Goal: Task Accomplishment & Management: Use online tool/utility

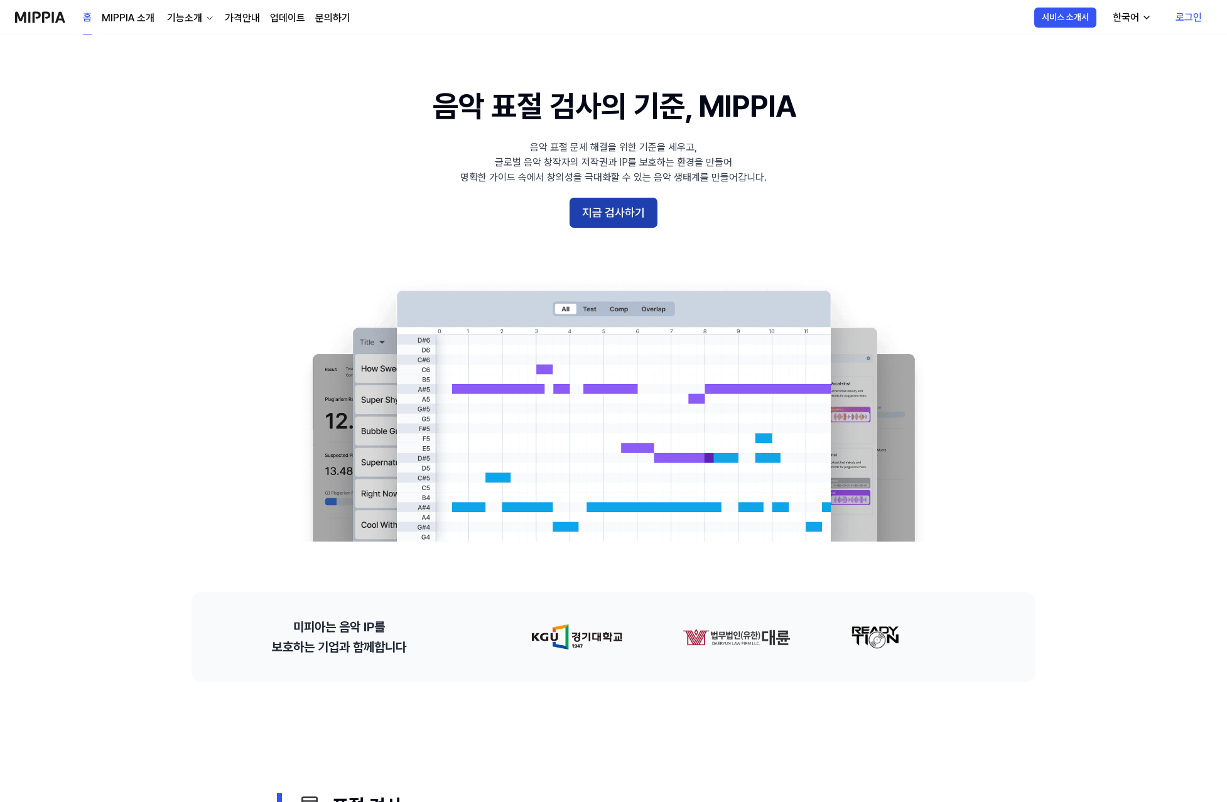
click at [627, 218] on button "지금 검사하기" at bounding box center [613, 213] width 88 height 30
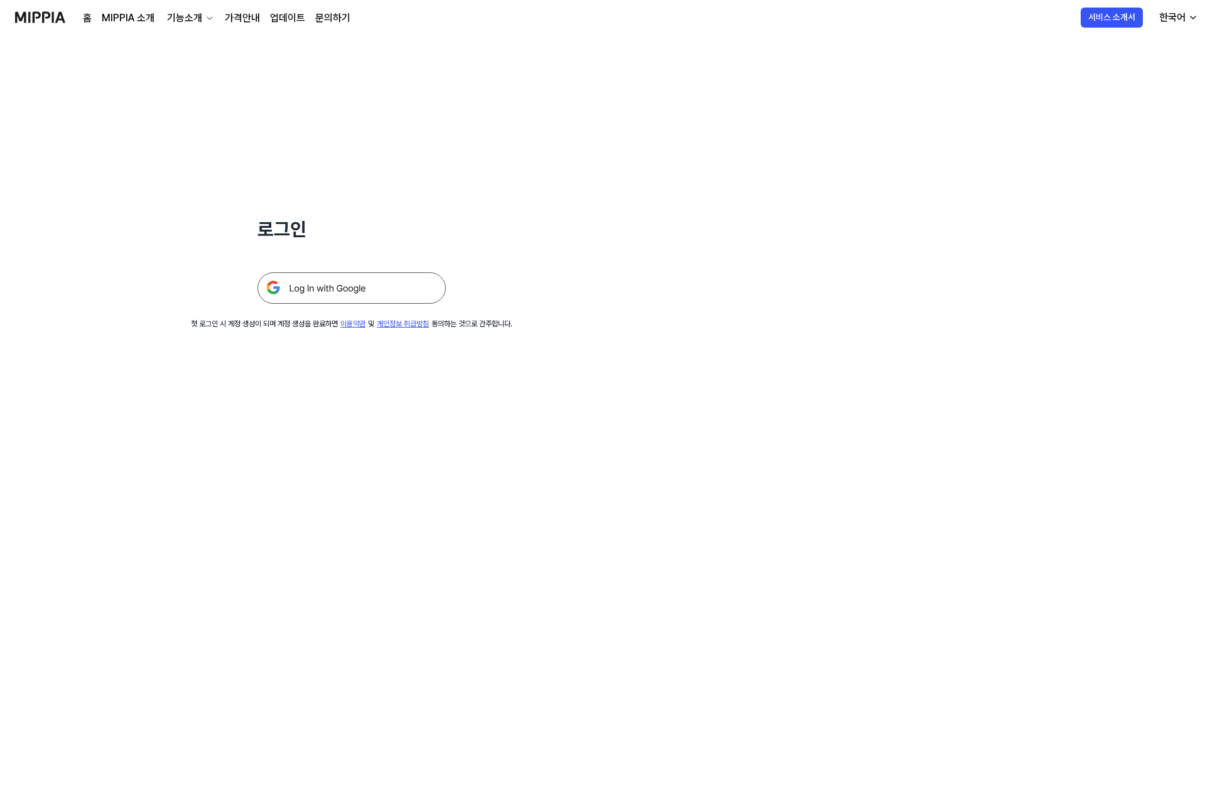
click at [360, 284] on img at bounding box center [351, 287] width 188 height 31
